Goal: Transaction & Acquisition: Purchase product/service

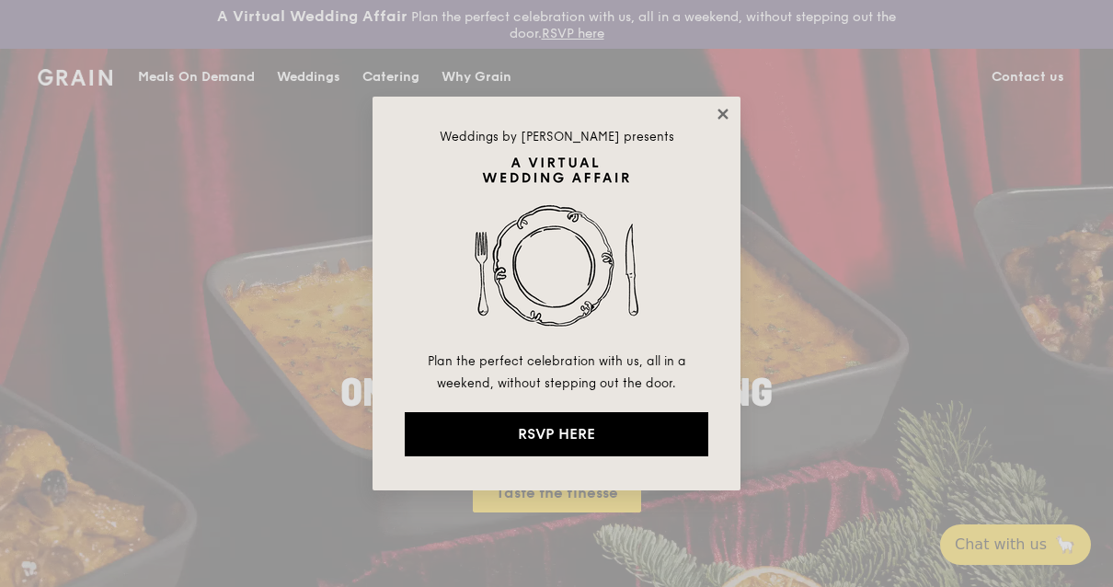
click at [725, 119] on icon at bounding box center [722, 114] width 17 height 17
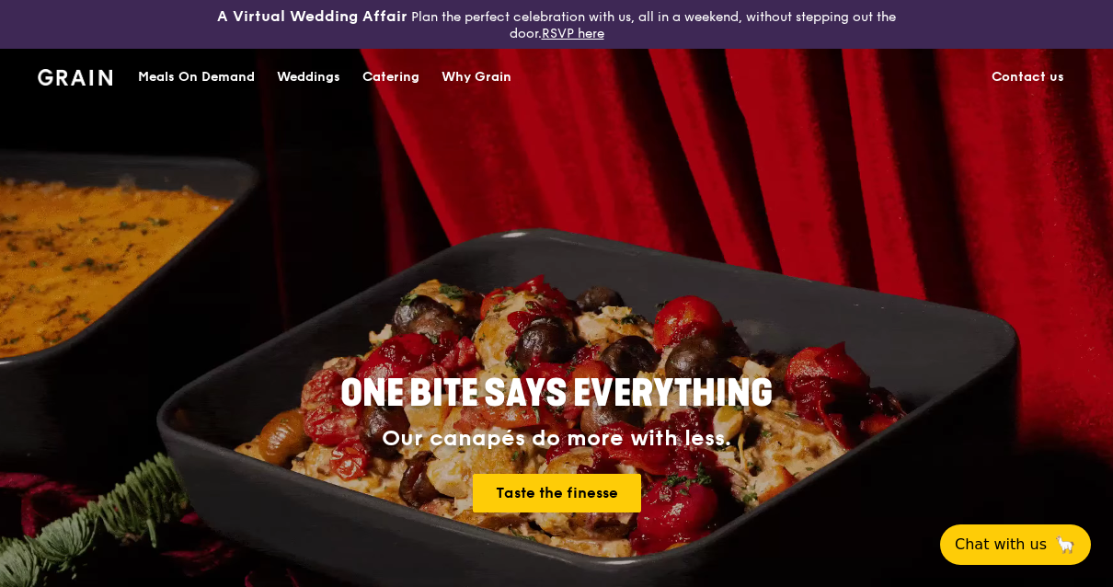
click at [382, 74] on div "Catering" at bounding box center [390, 77] width 57 height 55
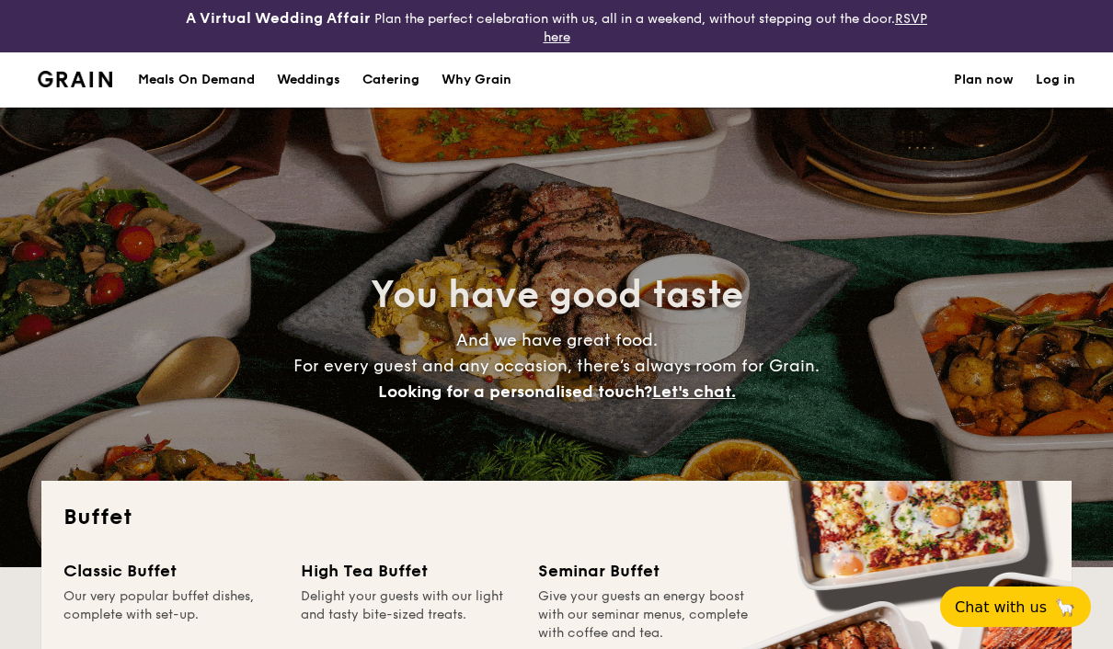
select select
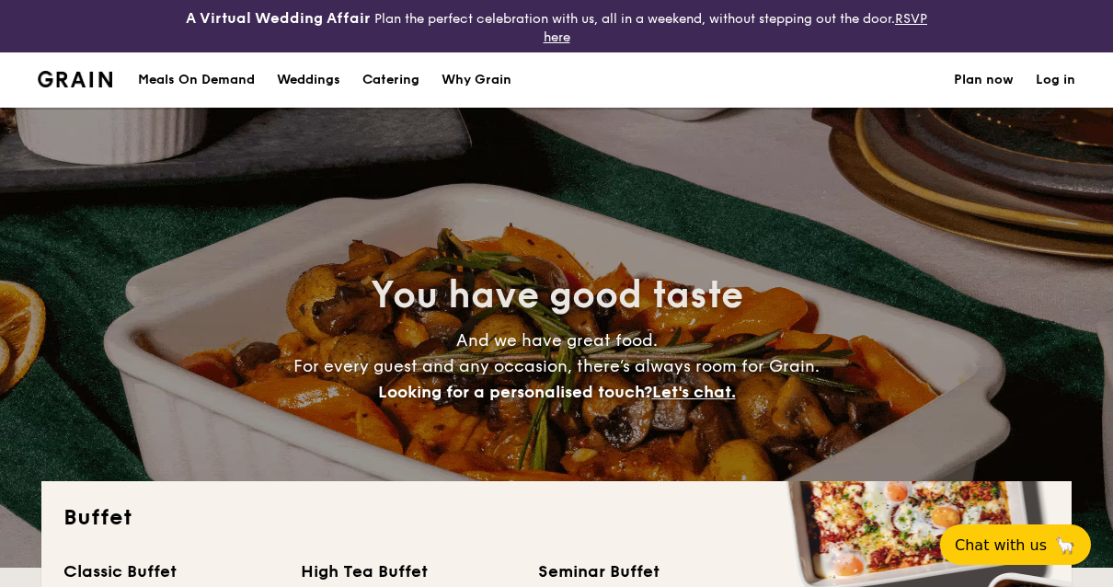
click at [978, 82] on link "Plan now" at bounding box center [983, 79] width 60 height 55
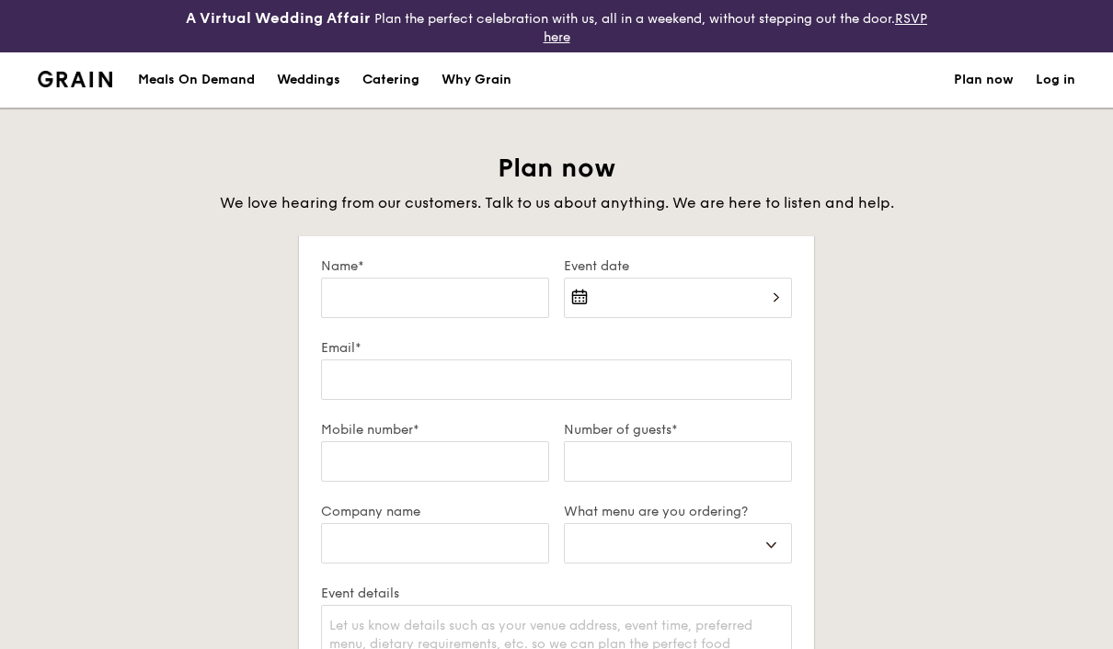
select select
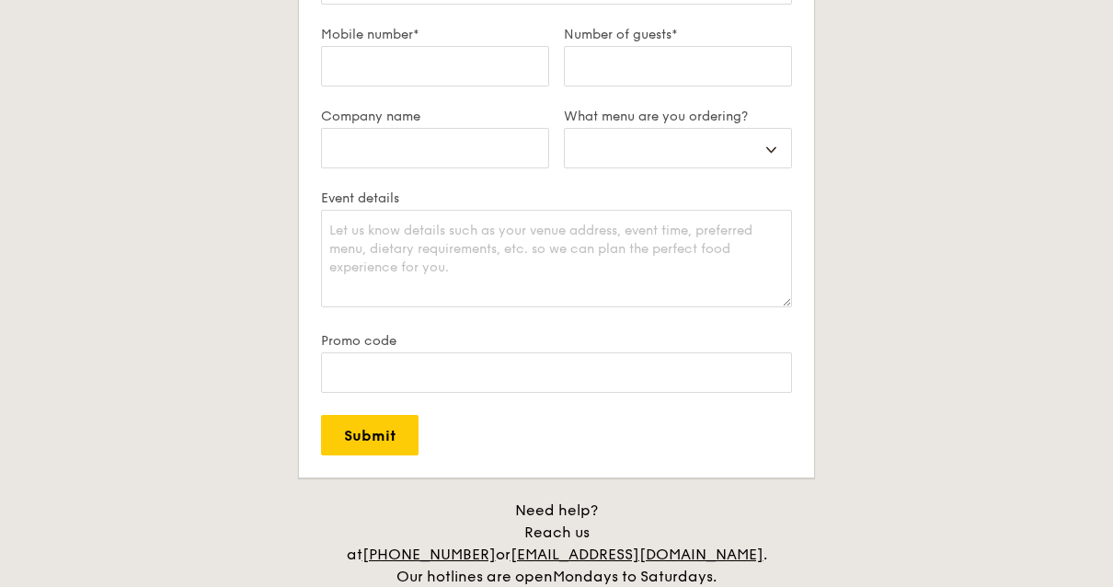
scroll to position [394, 0]
drag, startPoint x: 772, startPoint y: 162, endPoint x: 872, endPoint y: 197, distance: 105.3
click at [0, 0] on html "A Virtual Wedding Affair Plan the perfect celebration with us, all in a weekend…" at bounding box center [556, 417] width 1113 height 1623
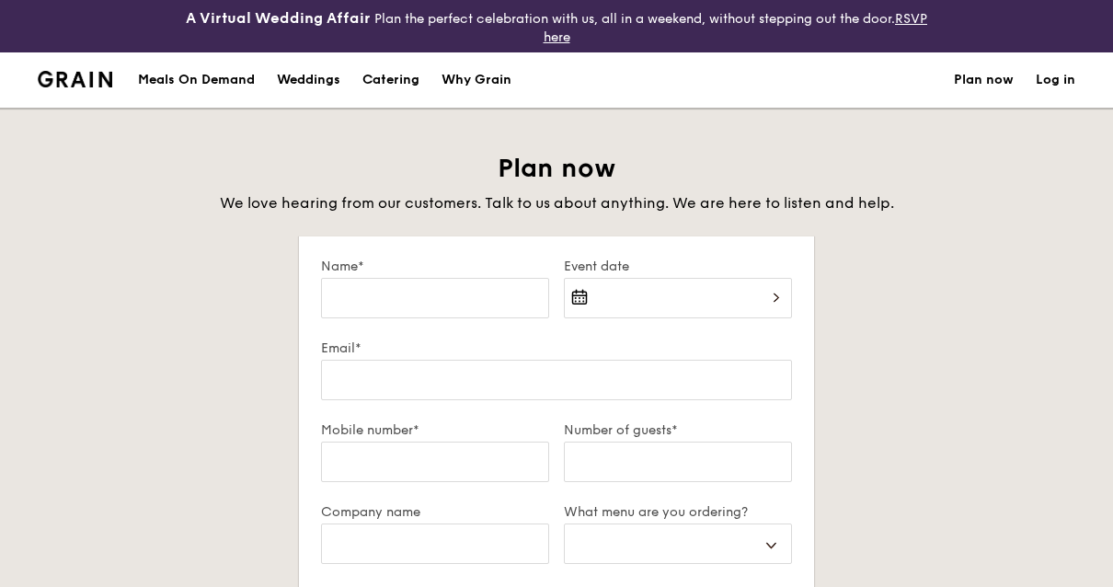
click at [212, 86] on div "Meals On Demand" at bounding box center [196, 79] width 117 height 55
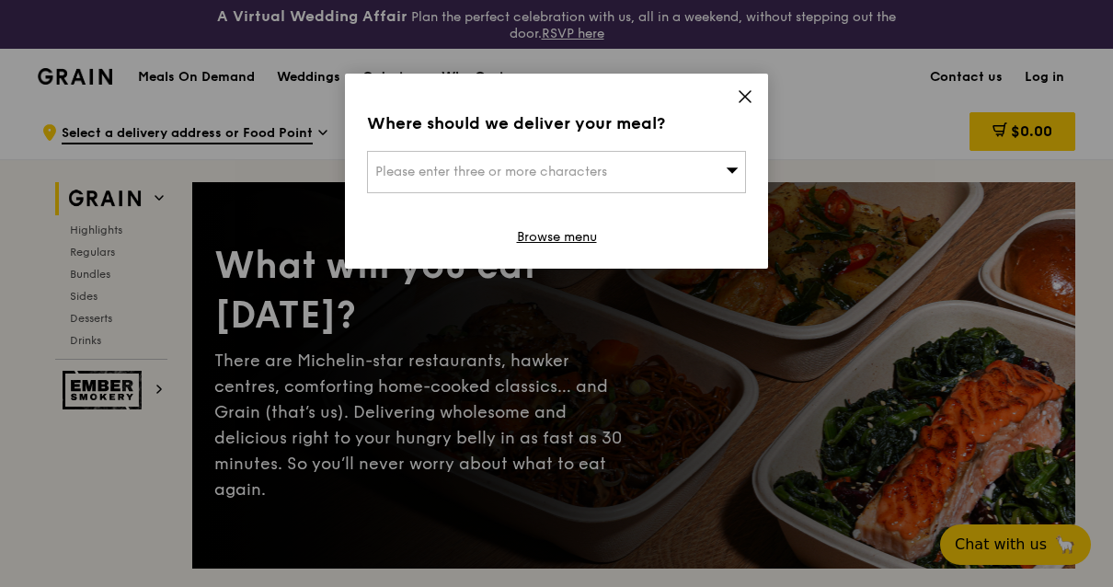
click at [741, 98] on icon at bounding box center [744, 96] width 17 height 17
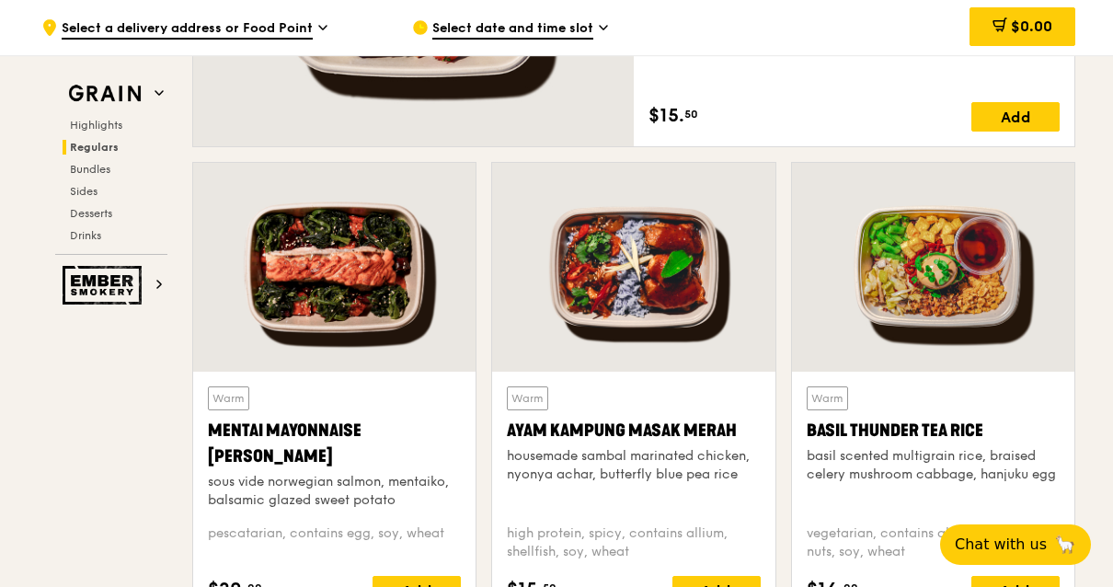
scroll to position [1538, 0]
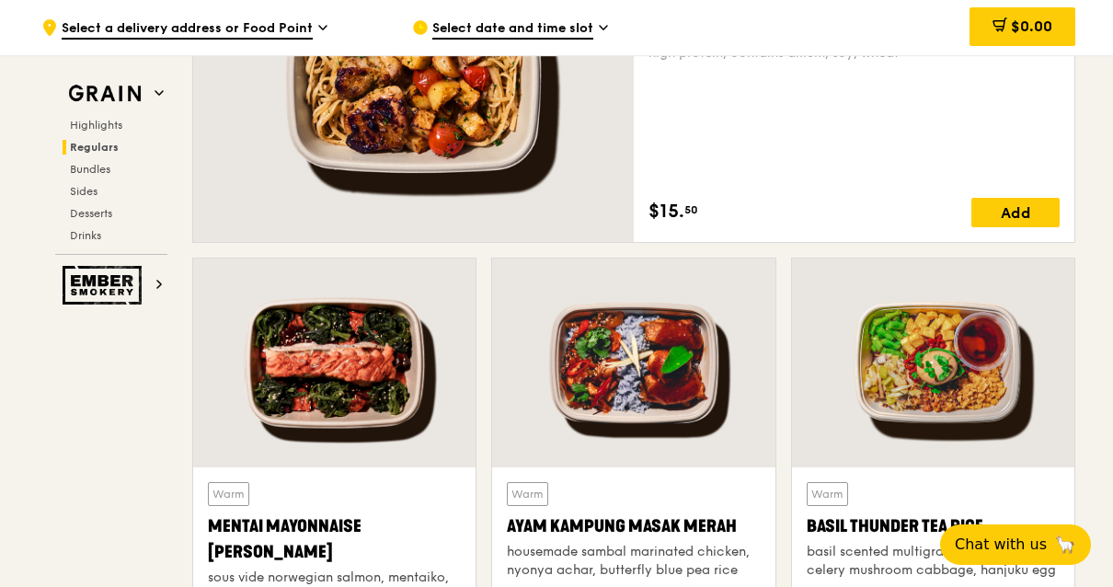
click at [318, 33] on icon at bounding box center [322, 27] width 9 height 17
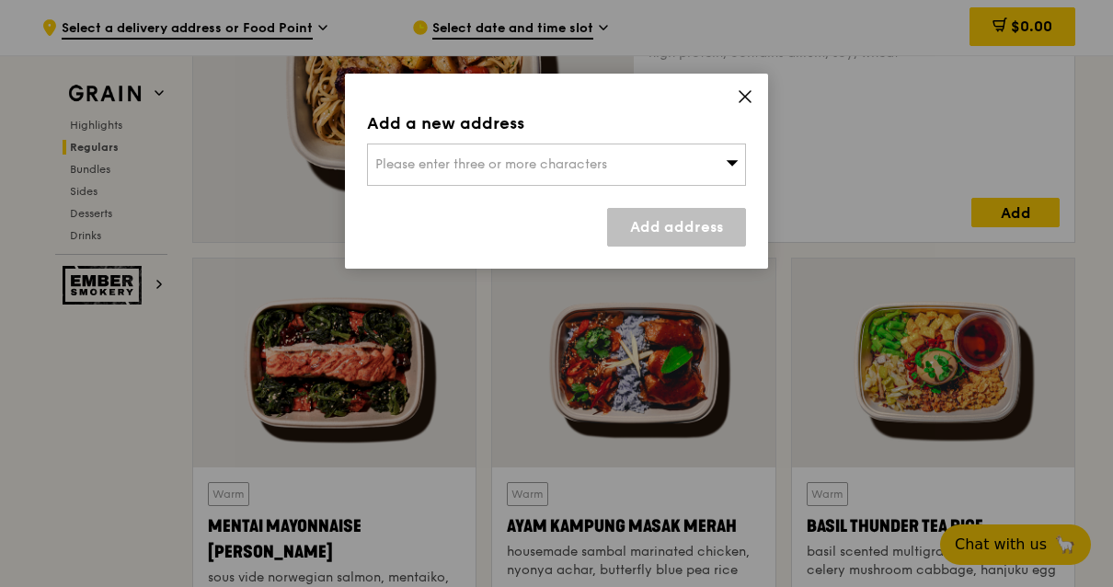
click at [502, 162] on span "Please enter three or more characters" at bounding box center [491, 164] width 232 height 16
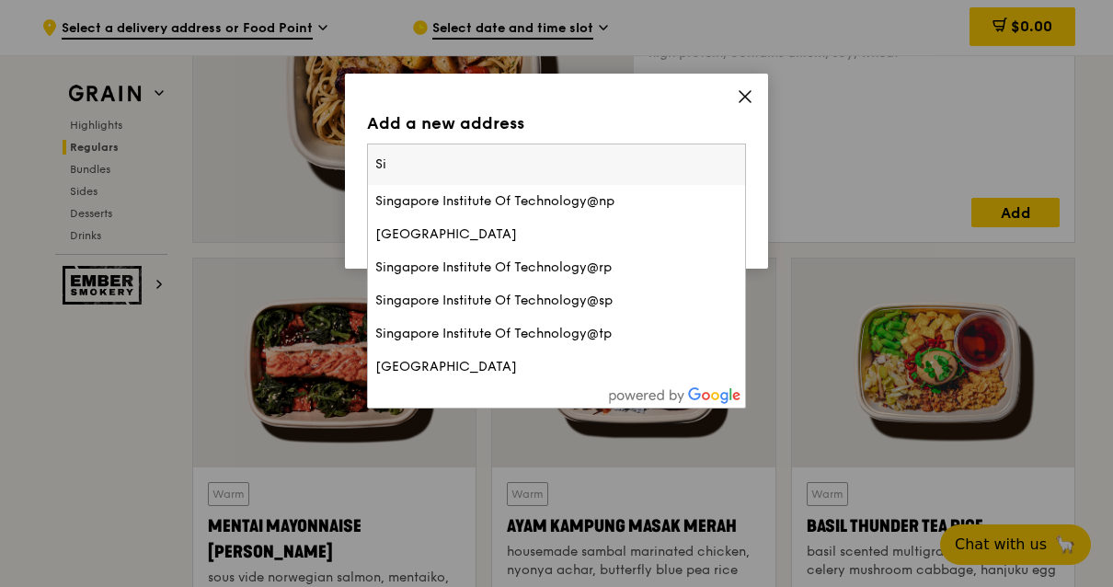
type input "S"
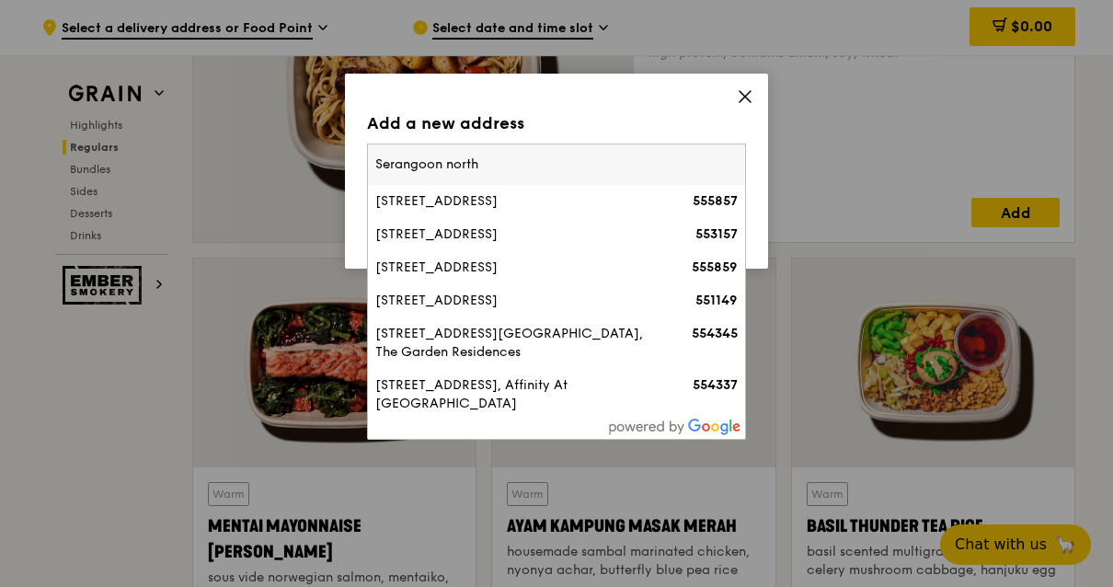
click at [376, 161] on input "Serangoon north" at bounding box center [556, 164] width 377 height 40
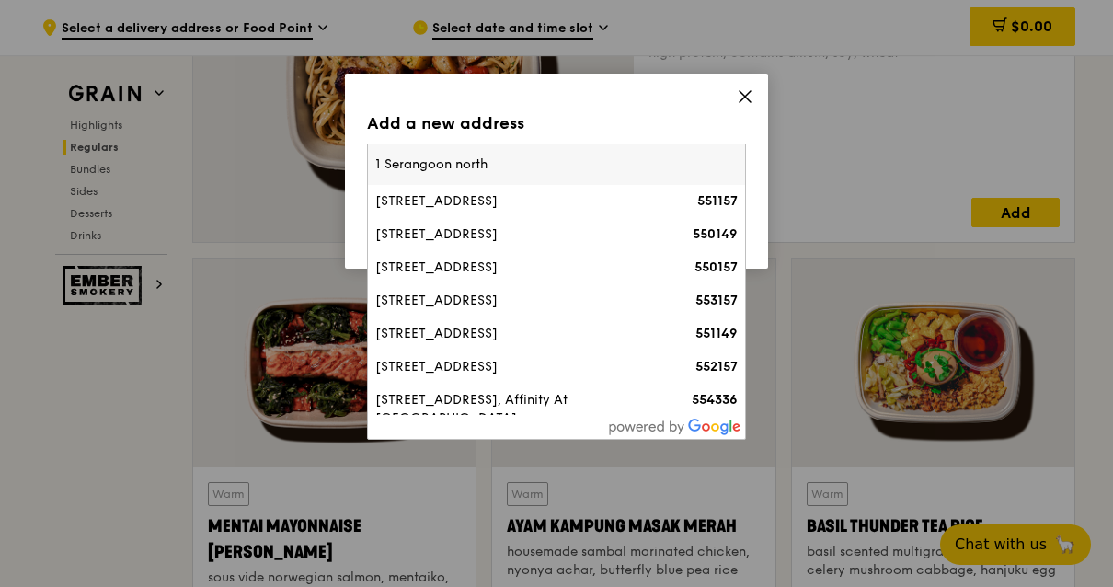
click at [500, 161] on input "1 Serangoon north" at bounding box center [556, 164] width 377 height 40
click at [380, 166] on input "1 Serangoon north avenue" at bounding box center [556, 164] width 377 height 40
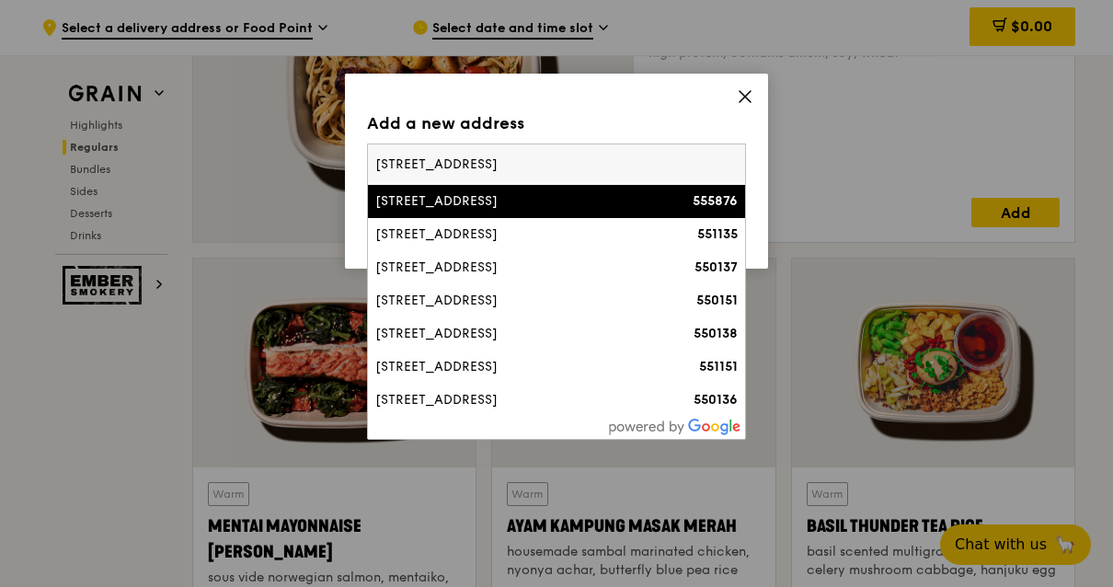
type input "2 Serangoon north avenue"
click at [552, 206] on div "2 Serangoon North Avenue 2" at bounding box center [511, 201] width 272 height 18
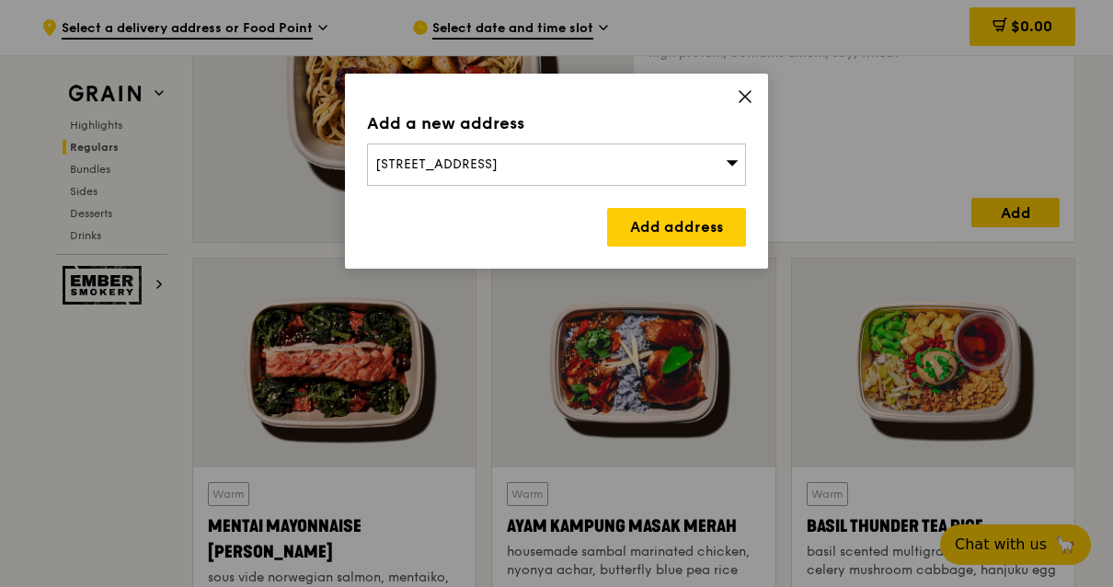
click at [614, 163] on div "2 Serangoon North Avenue 2" at bounding box center [556, 164] width 379 height 42
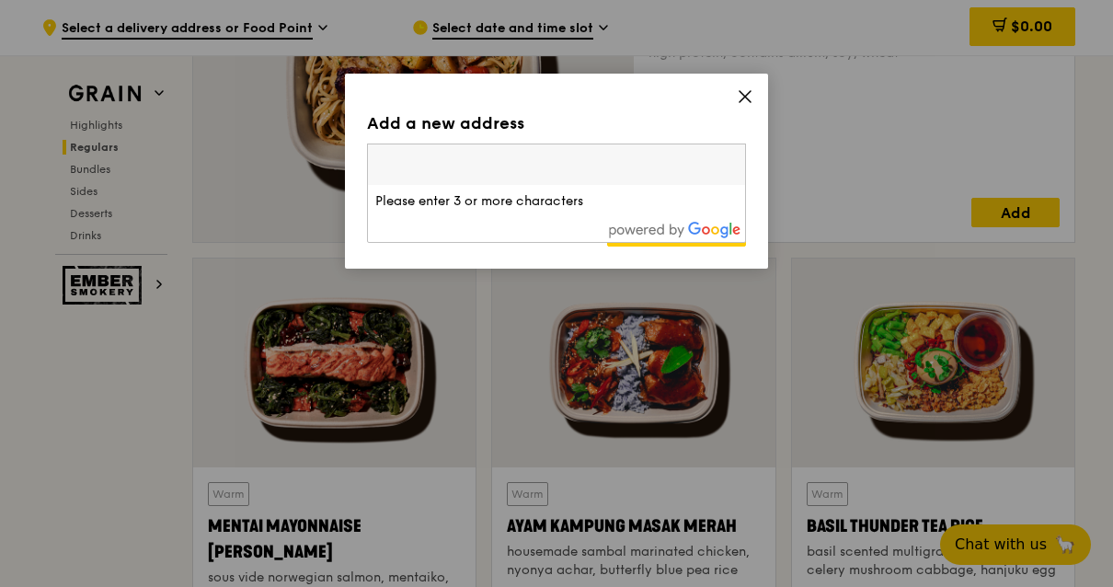
type input "2 Serangoon North Ave 5, 554911"
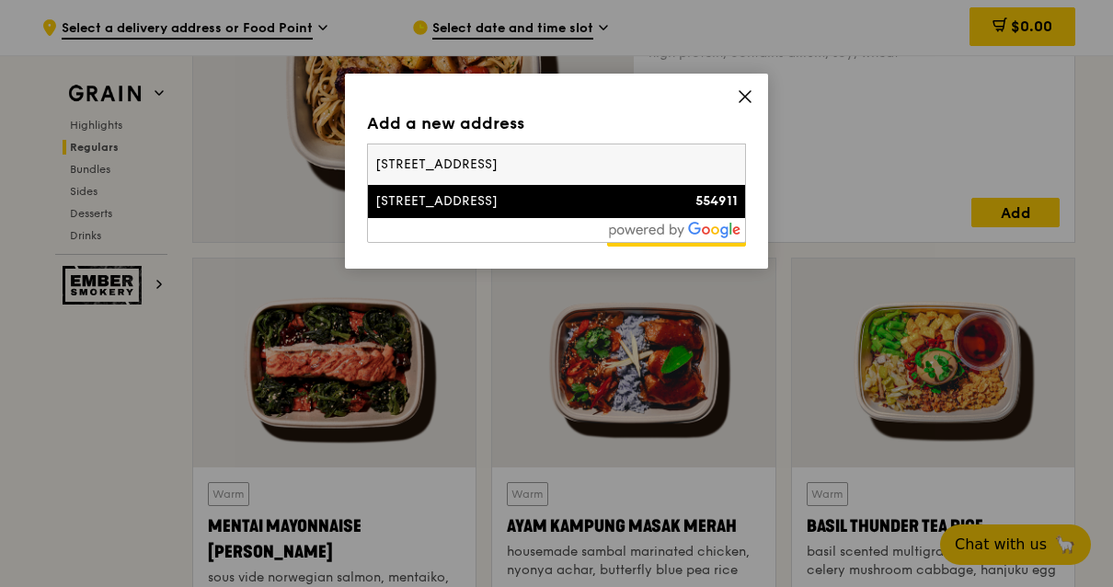
click at [496, 207] on div "2 Serangoon North Avenue 5" at bounding box center [511, 201] width 272 height 18
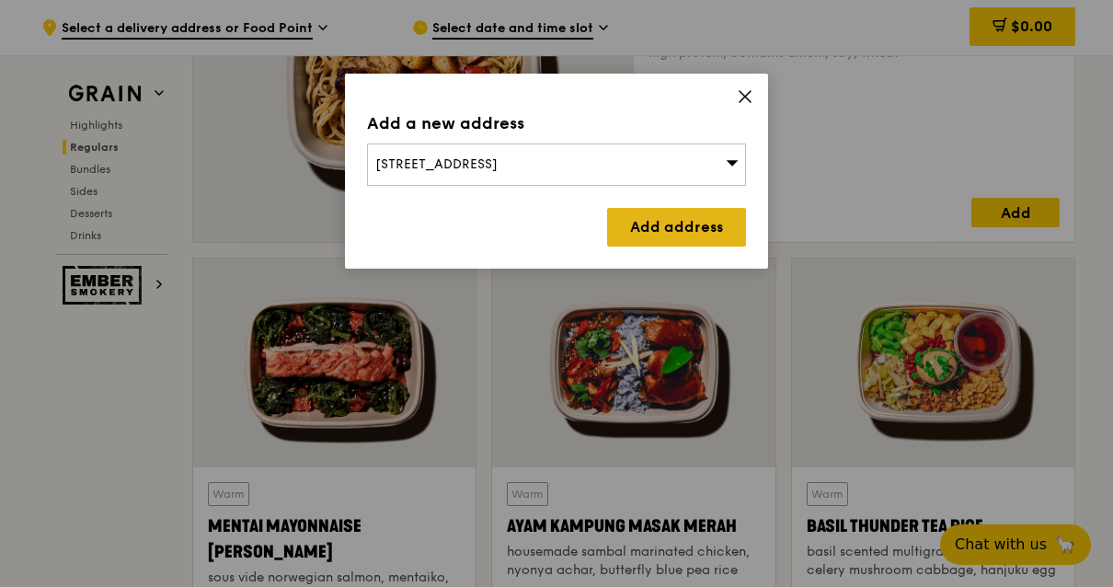
click at [679, 231] on link "Add address" at bounding box center [676, 227] width 139 height 39
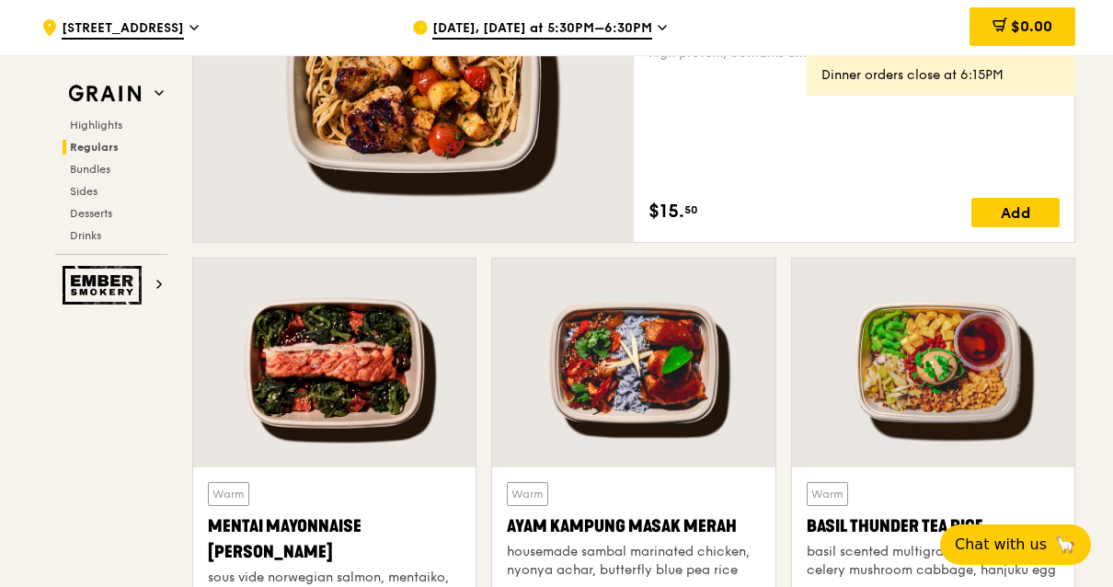
click at [657, 32] on icon at bounding box center [661, 27] width 9 height 17
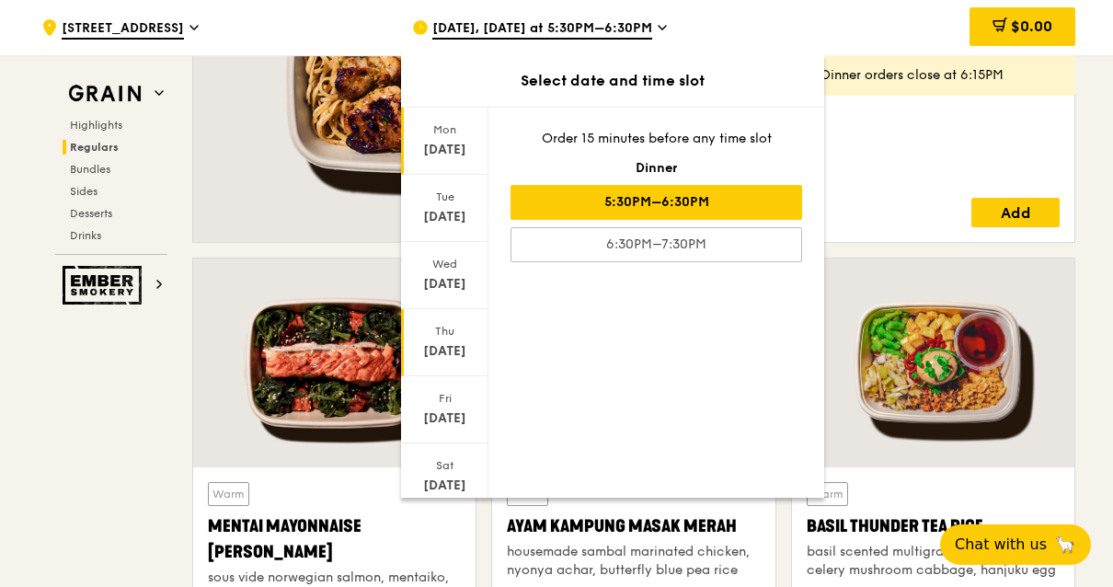
scroll to position [47, 0]
click at [451, 153] on div "Sep 29" at bounding box center [445, 151] width 82 height 18
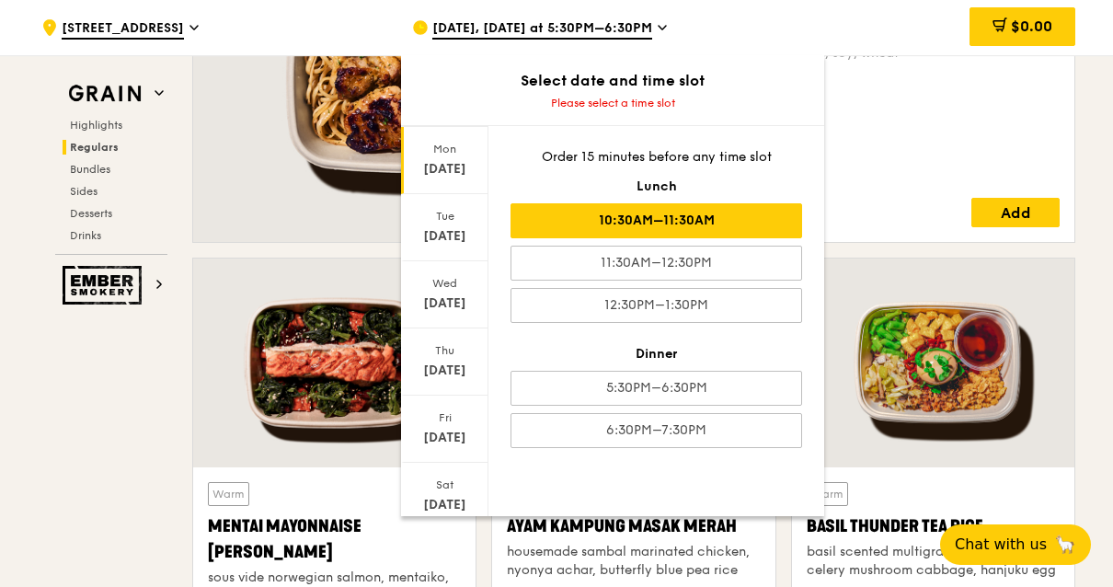
click at [668, 222] on div "10:30AM–11:30AM" at bounding box center [655, 220] width 291 height 35
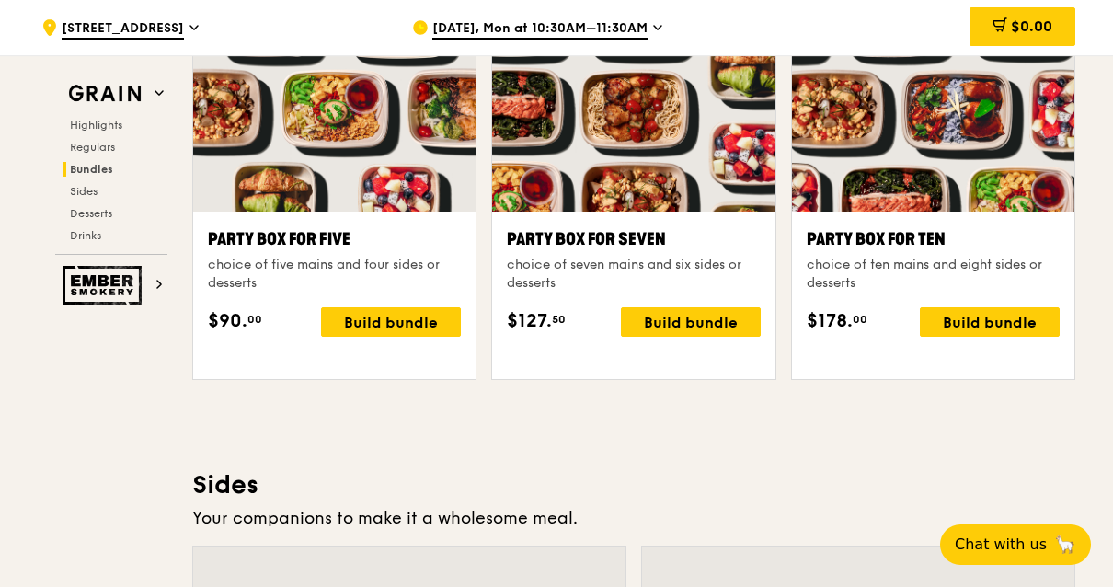
scroll to position [3933, 0]
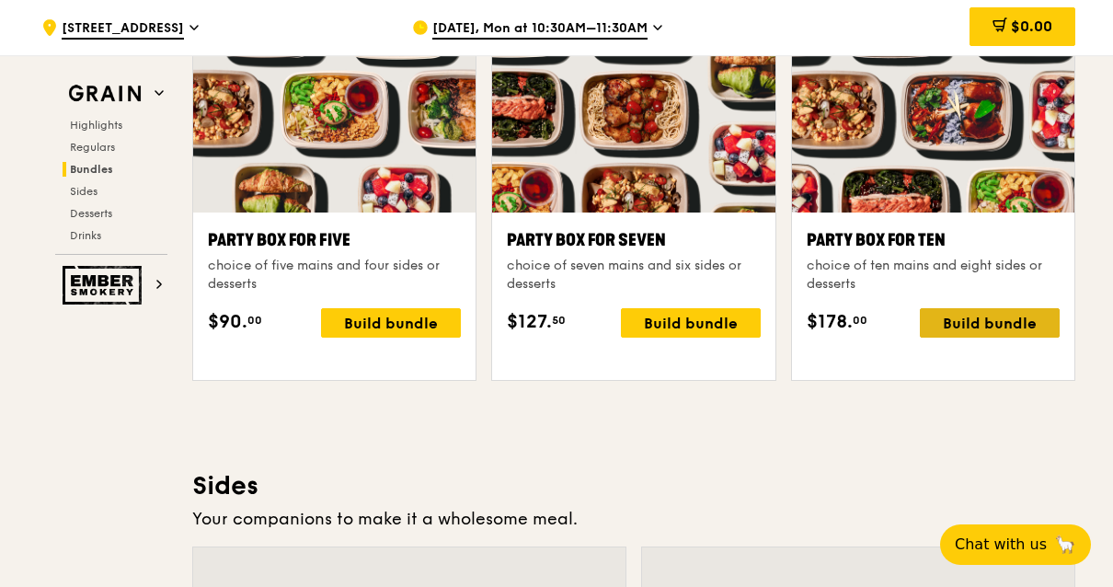
click at [1006, 337] on div "Build bundle" at bounding box center [989, 322] width 140 height 29
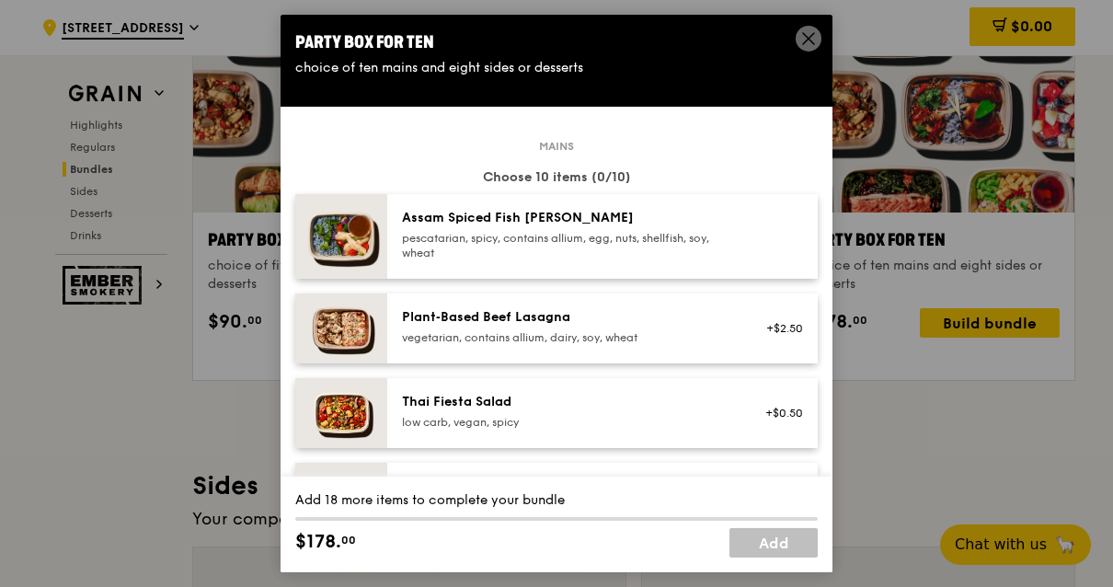
scroll to position [0, 0]
click at [611, 279] on div "Assam Spiced Fish Curry pescatarian, spicy, contains allium, egg, nuts, shellfi…" at bounding box center [602, 236] width 430 height 85
click at [622, 260] on div "pescatarian, spicy, contains allium, egg, nuts, shellfish, soy, wheat" at bounding box center [567, 245] width 330 height 29
click at [779, 249] on link "Remove" at bounding box center [781, 242] width 42 height 13
click at [815, 38] on icon at bounding box center [808, 38] width 17 height 17
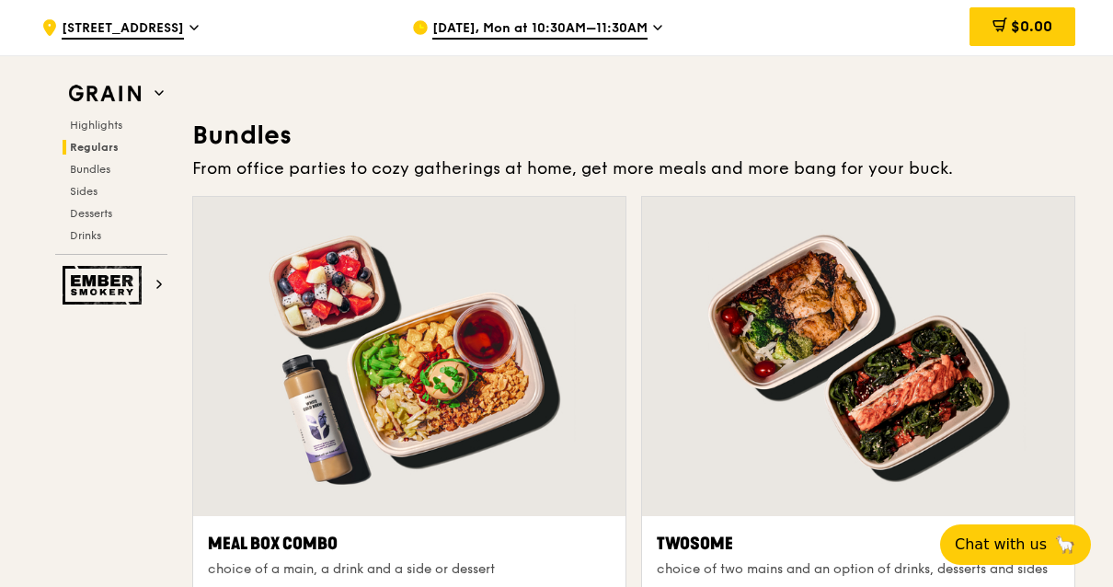
scroll to position [2770, 0]
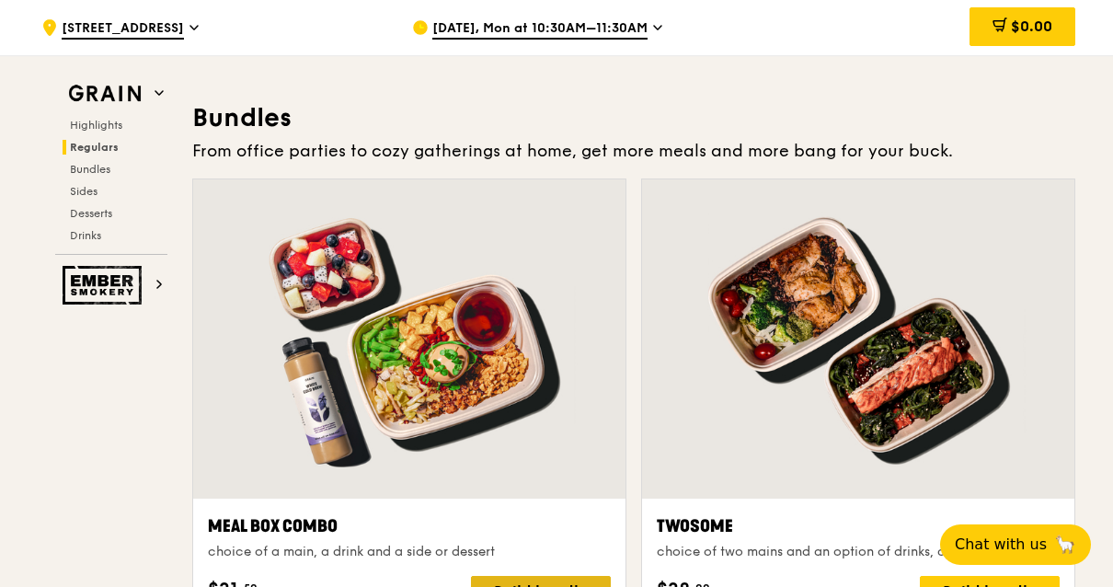
click at [523, 586] on div "Build bundle" at bounding box center [541, 590] width 140 height 29
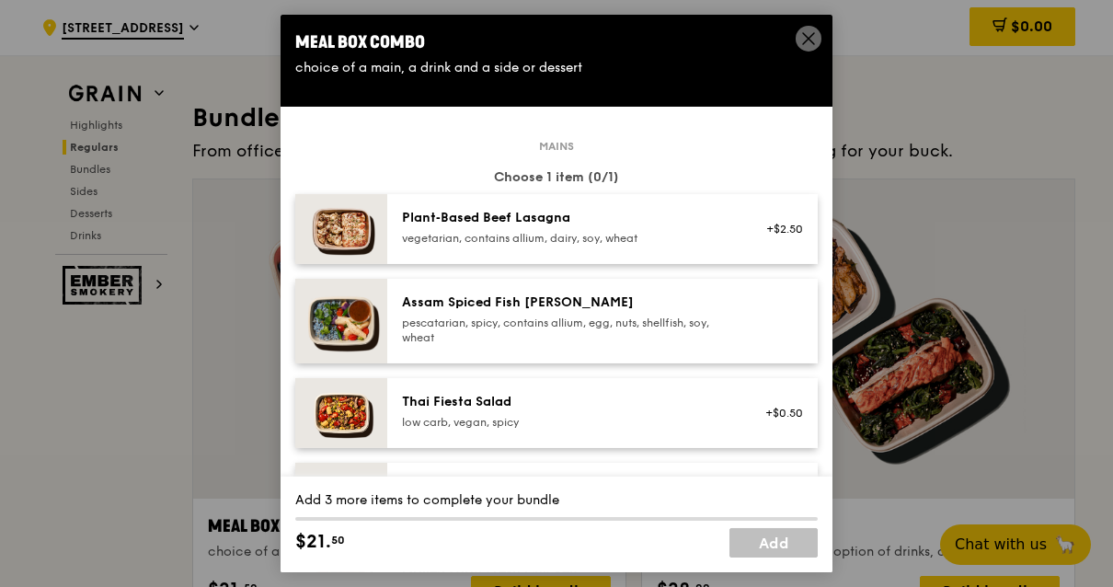
scroll to position [0, 0]
click at [821, 50] on div "Meal Box Combo choice of a main, a drink and a side or dessert" at bounding box center [556, 53] width 552 height 77
click at [813, 47] on icon at bounding box center [808, 38] width 17 height 17
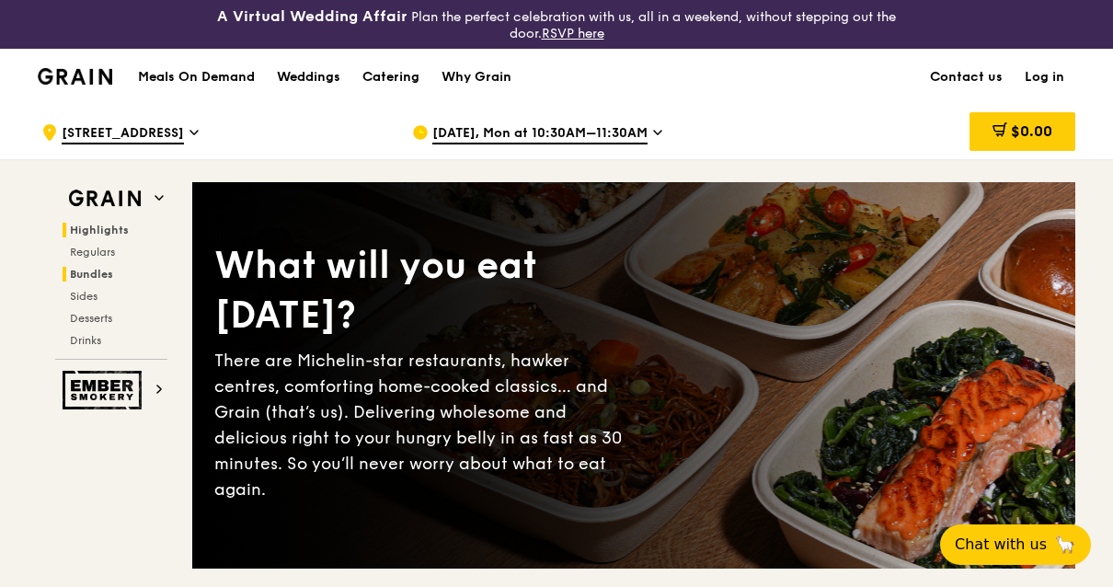
click at [107, 278] on span "Bundles" at bounding box center [91, 274] width 43 height 13
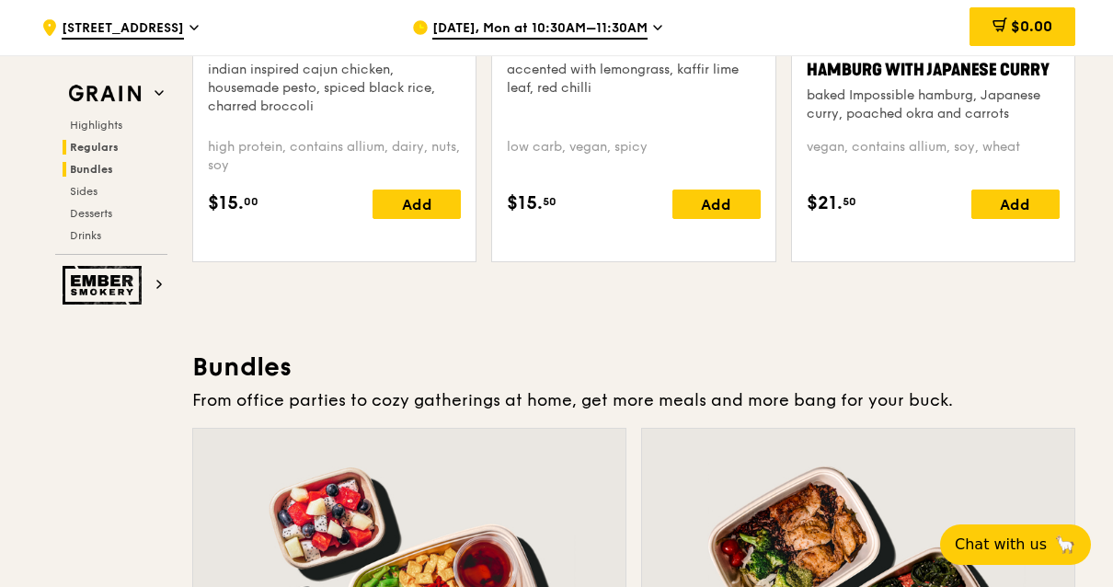
scroll to position [2800, 0]
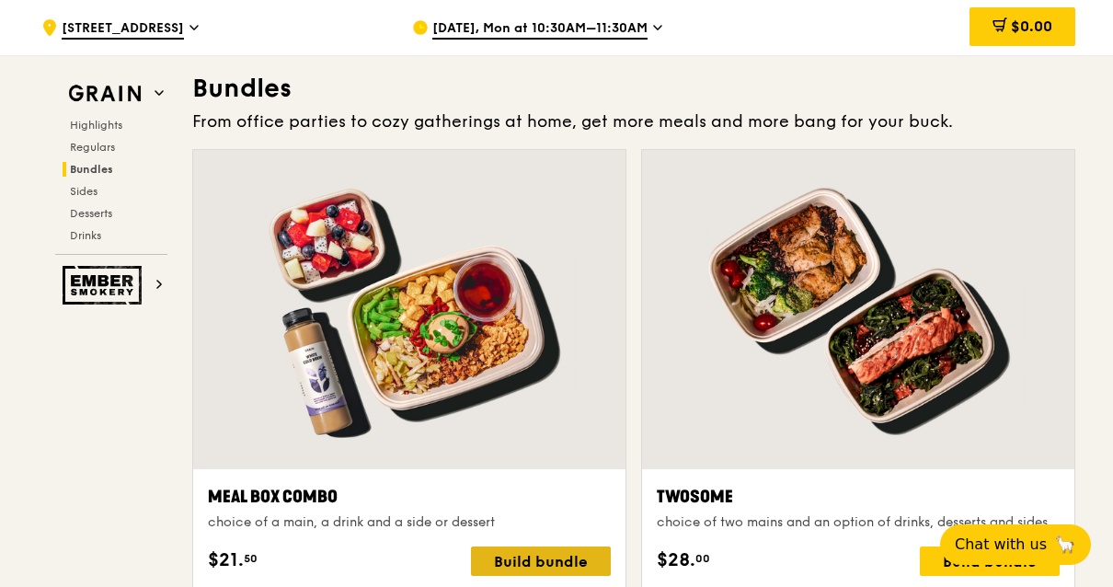
click at [519, 576] on div "Build bundle" at bounding box center [541, 560] width 140 height 29
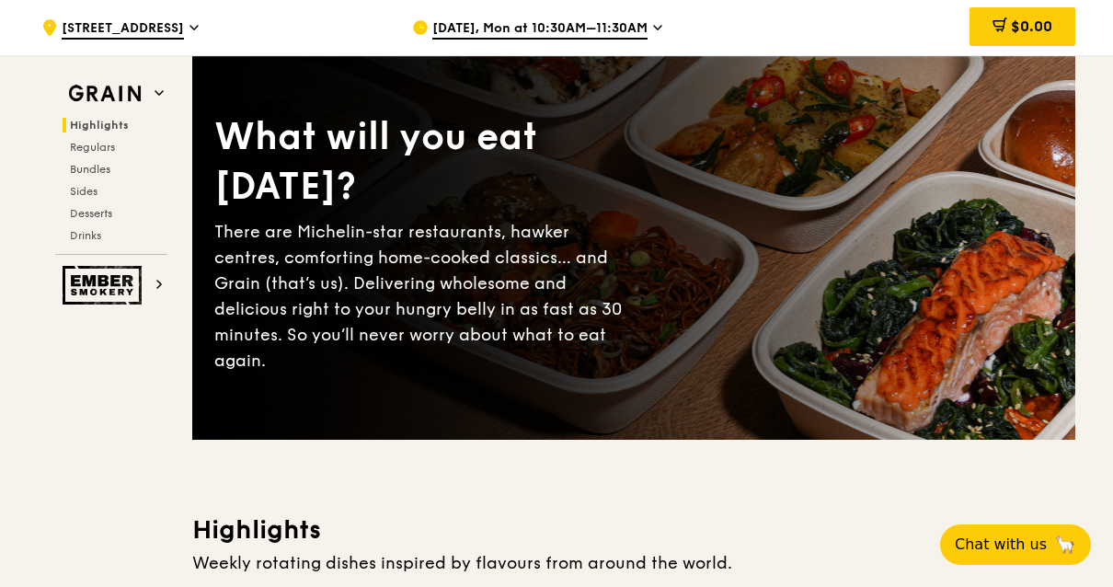
scroll to position [0, 0]
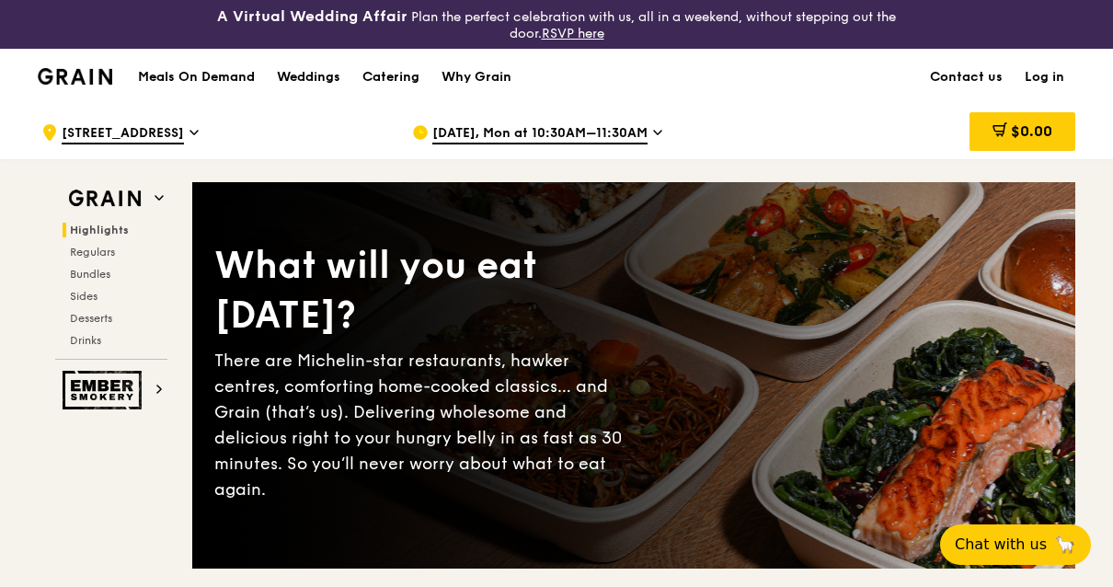
click at [387, 88] on div "Catering" at bounding box center [390, 77] width 57 height 55
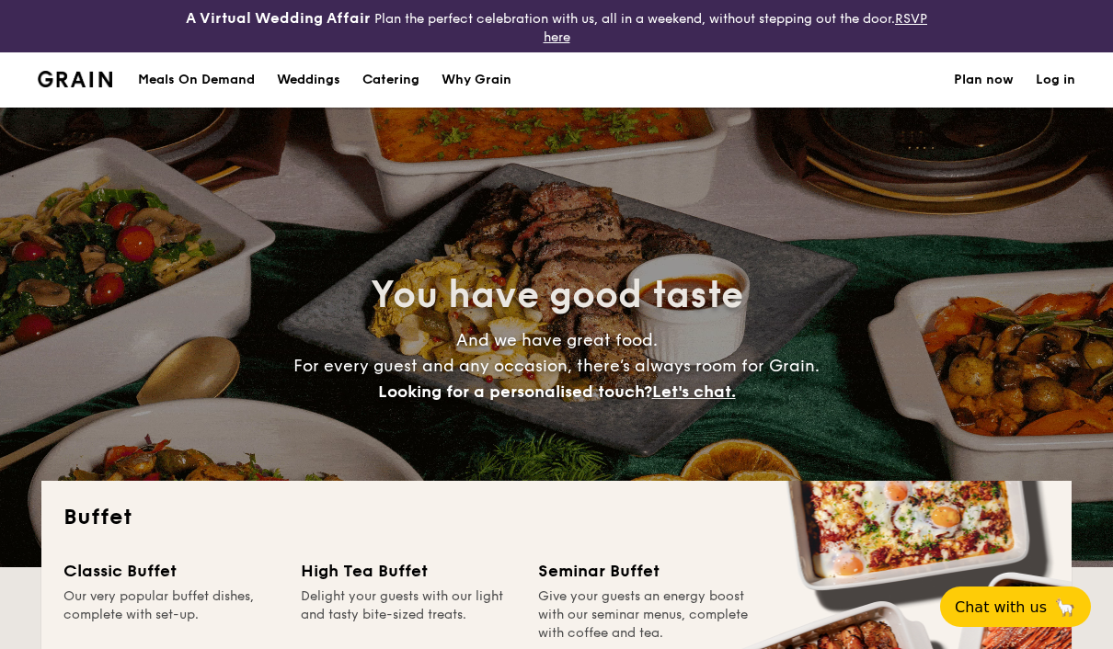
select select
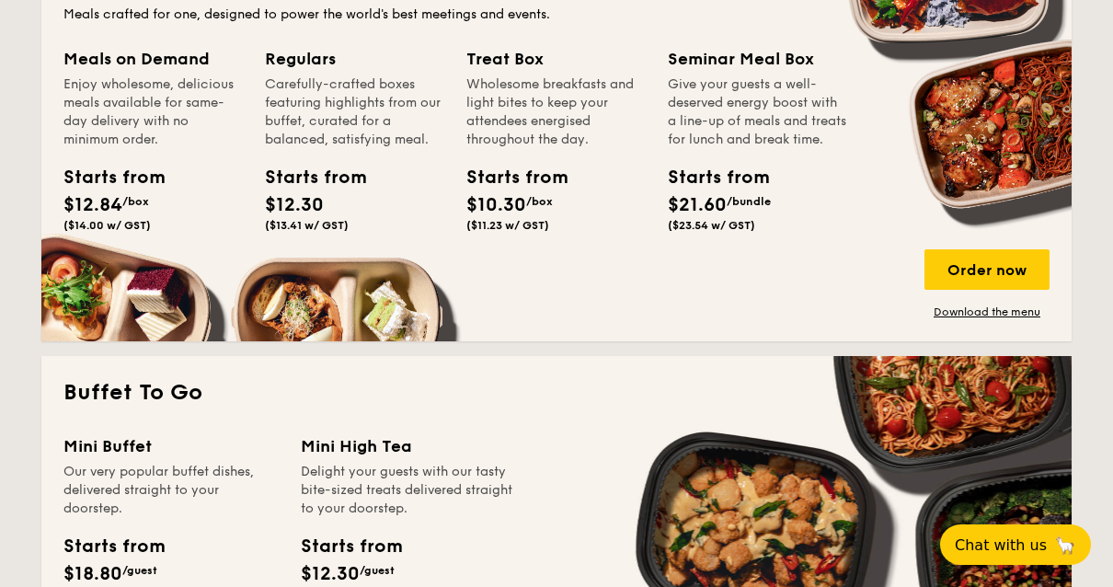
scroll to position [932, 0]
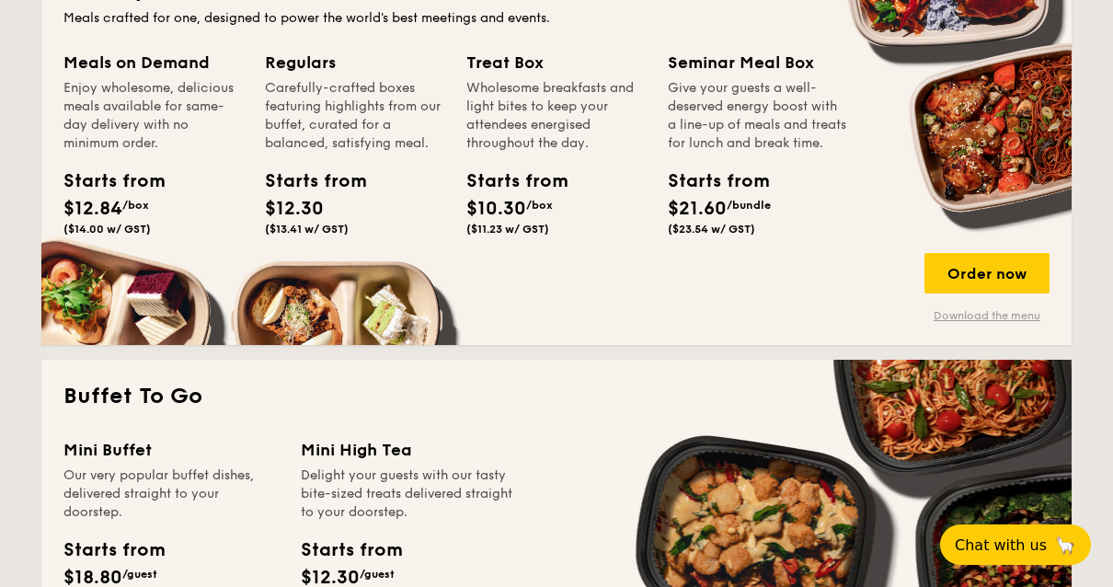
click at [980, 320] on link "Download the menu" at bounding box center [986, 315] width 125 height 15
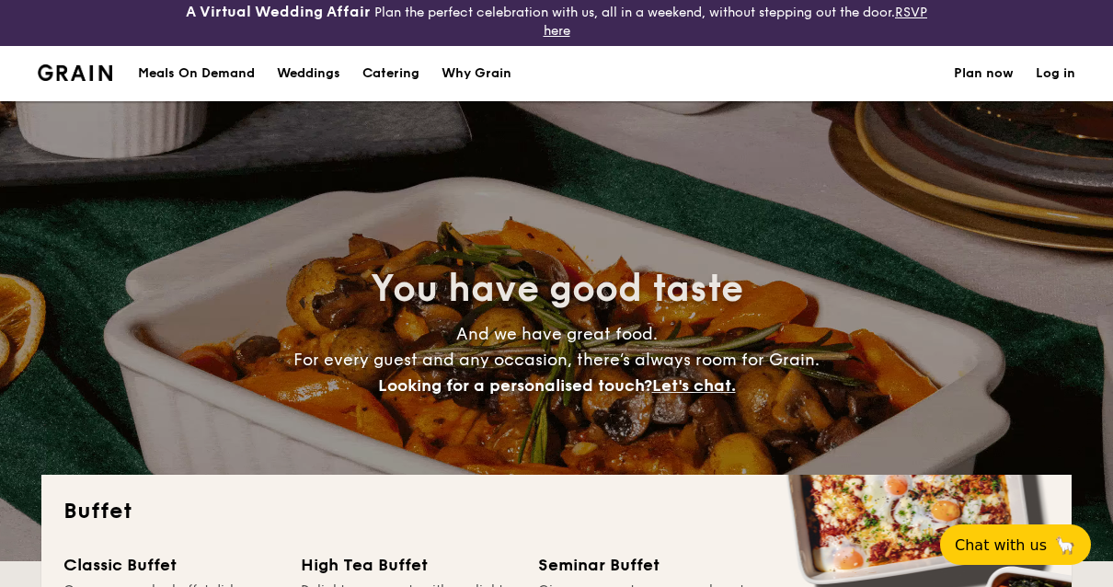
scroll to position [0, 0]
